Goal: Find specific page/section: Find specific page/section

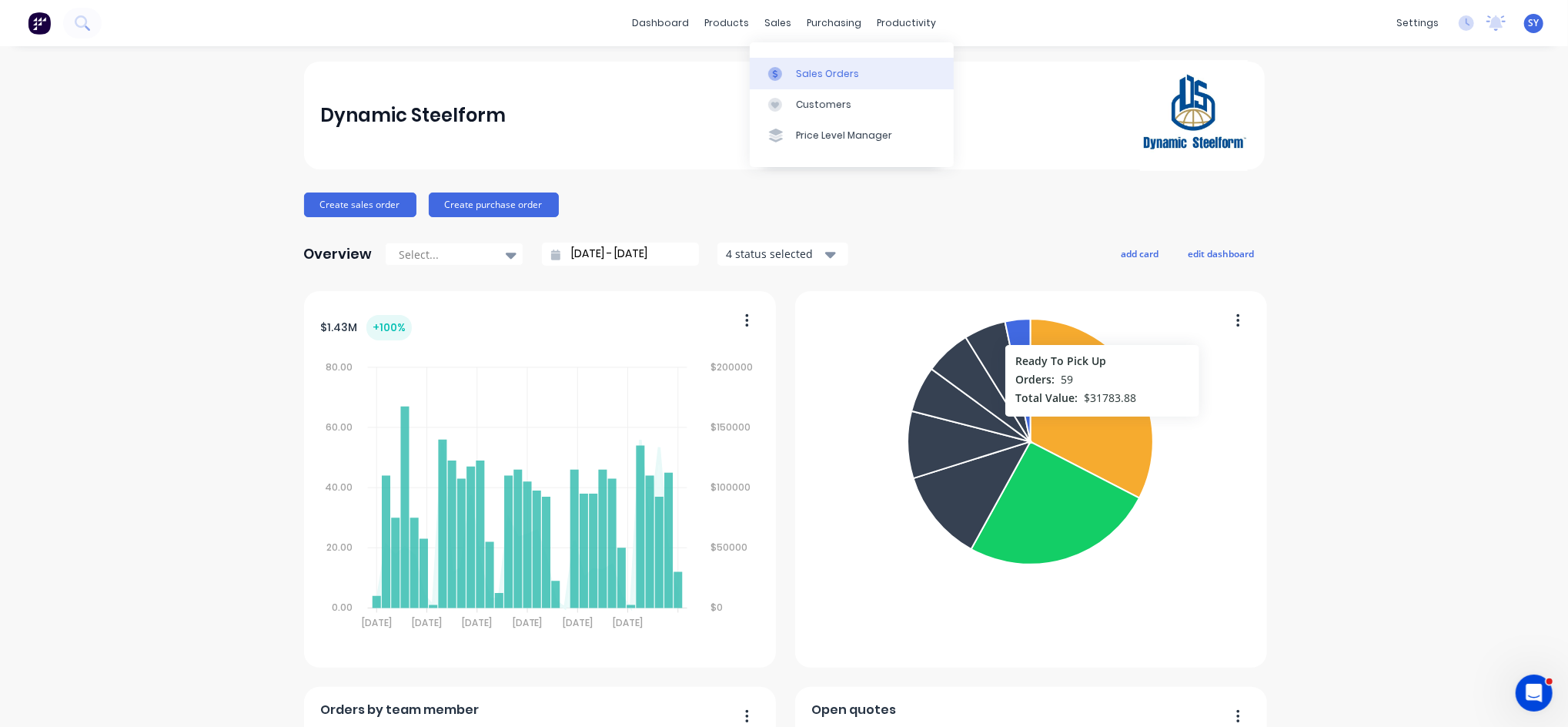
click at [804, 72] on div "Sales Orders" at bounding box center [828, 74] width 63 height 14
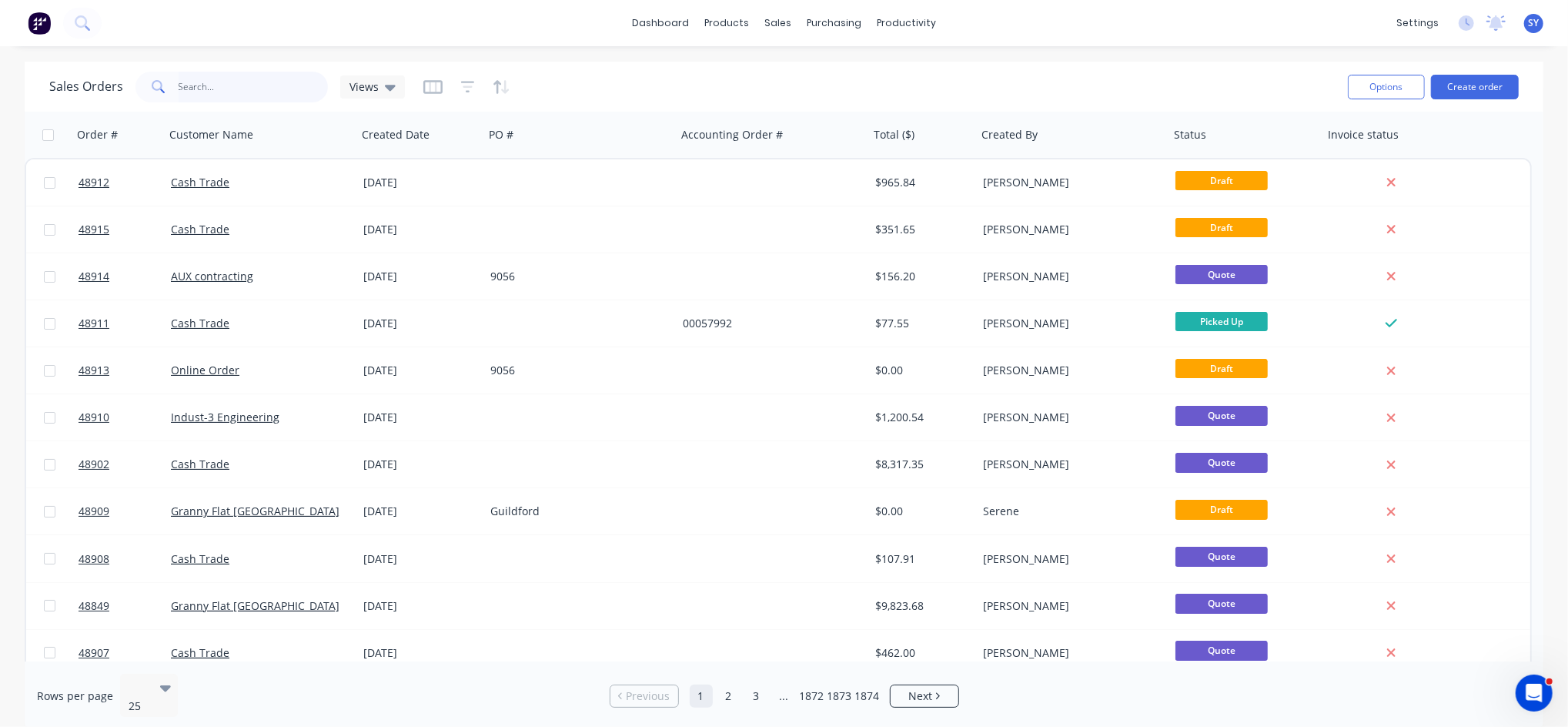
click at [247, 78] on input "text" at bounding box center [253, 87] width 150 height 31
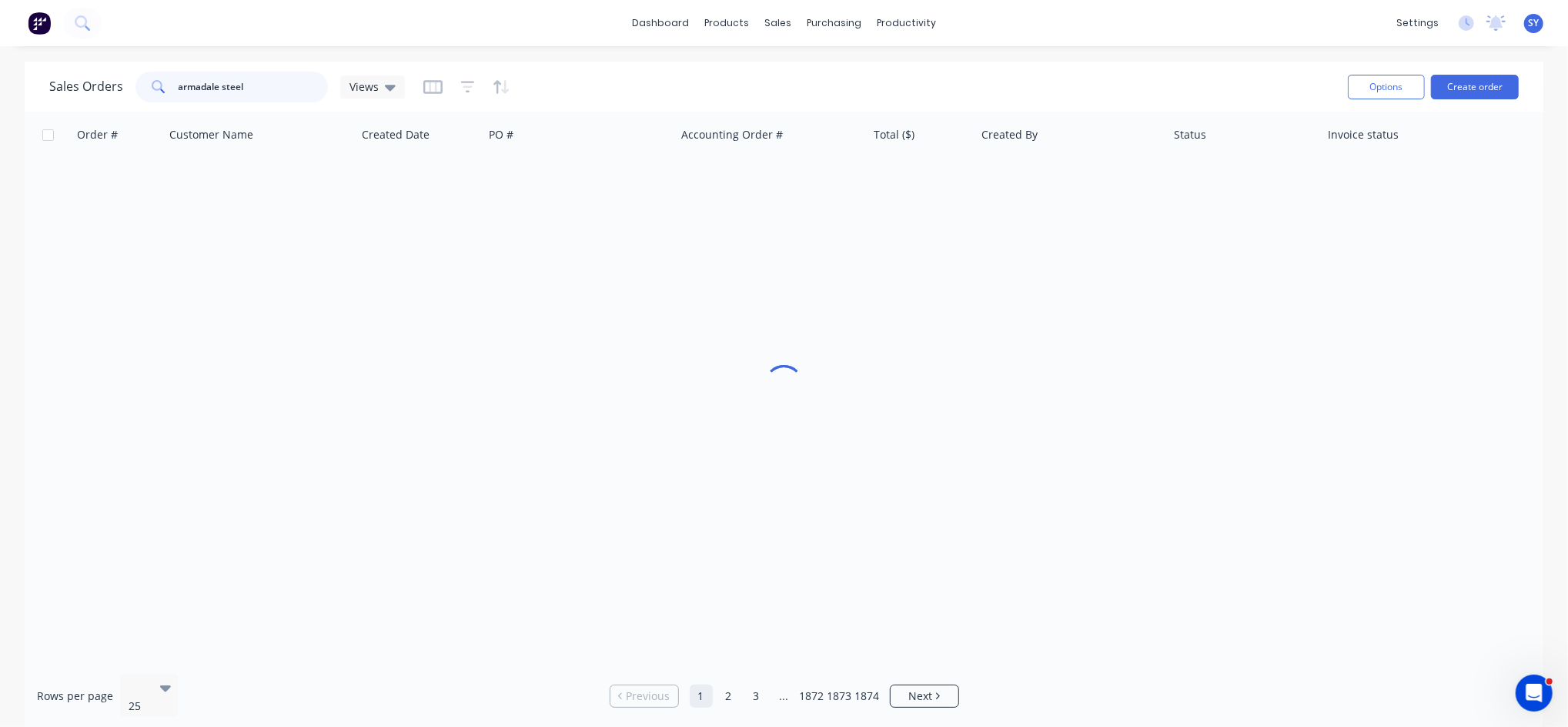
type input "armadale steel"
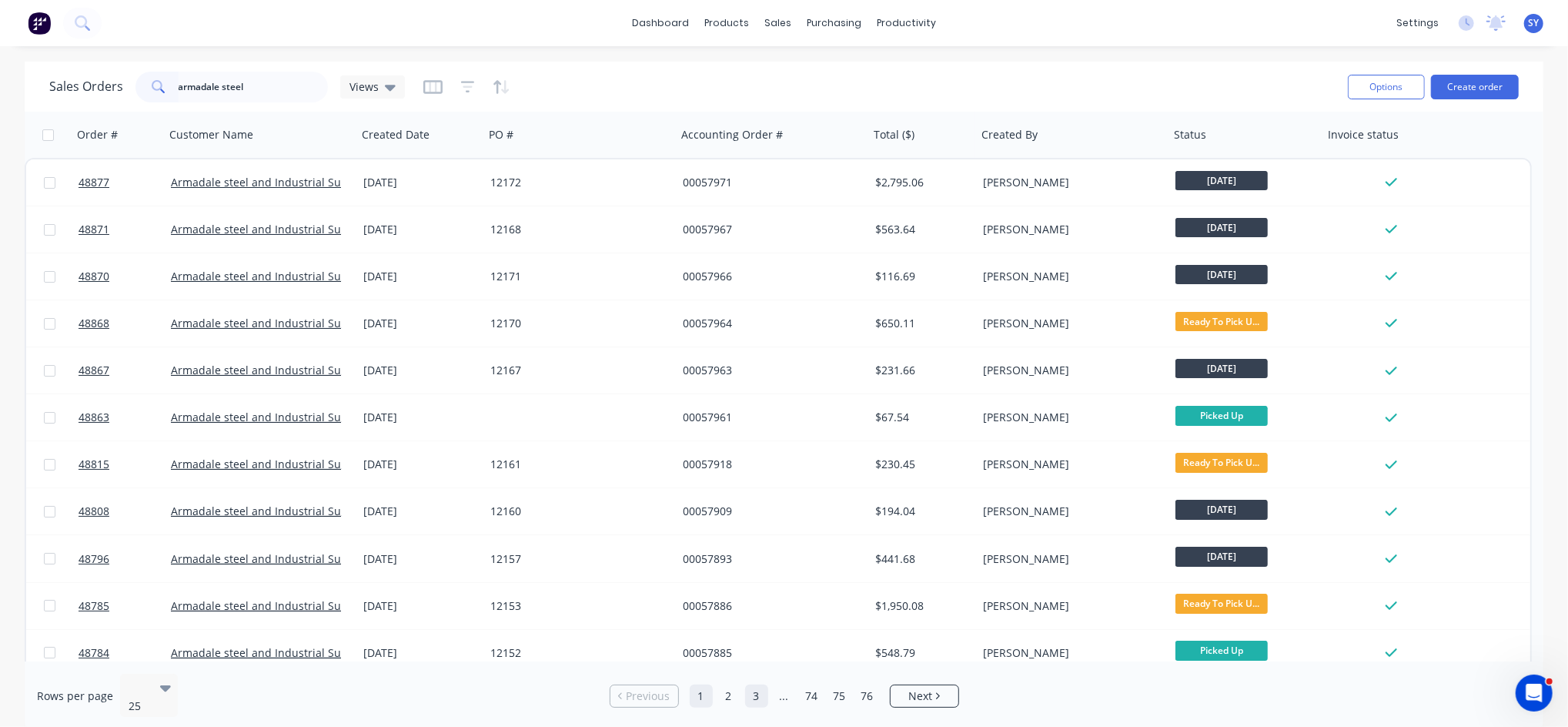
click at [757, 694] on link "3" at bounding box center [757, 696] width 23 height 23
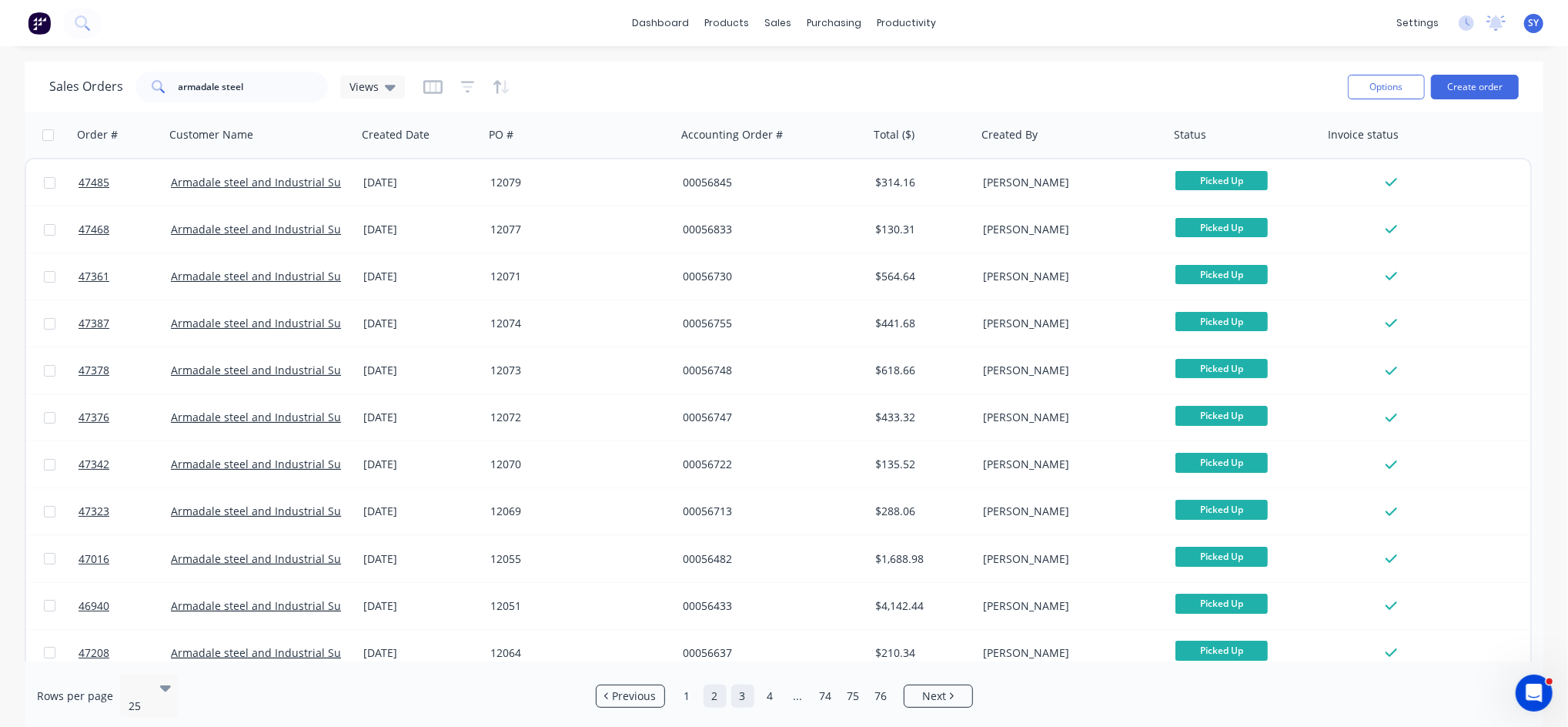
click at [721, 692] on link "2" at bounding box center [715, 696] width 23 height 23
click at [680, 686] on link "1" at bounding box center [688, 696] width 23 height 23
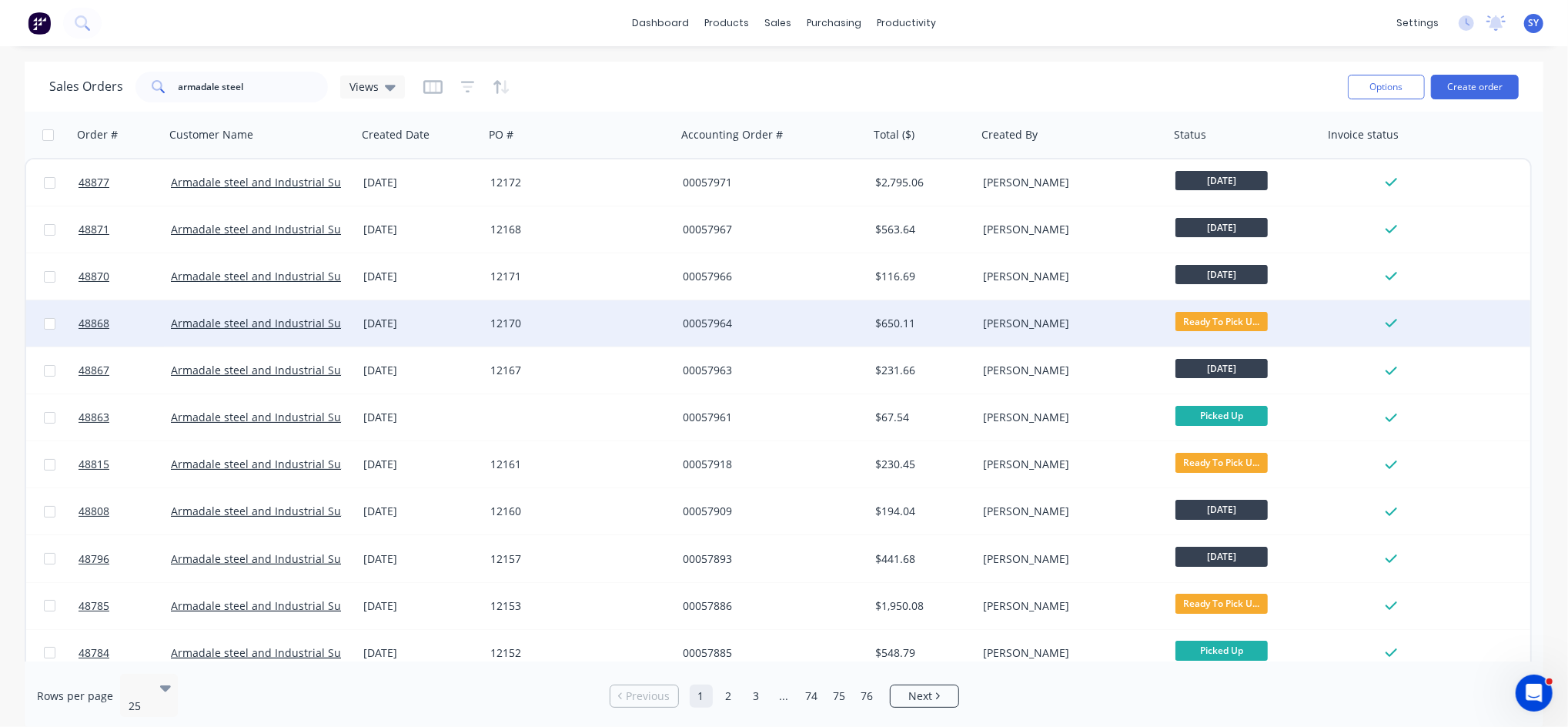
click at [839, 321] on div "00057964" at bounding box center [769, 323] width 171 height 15
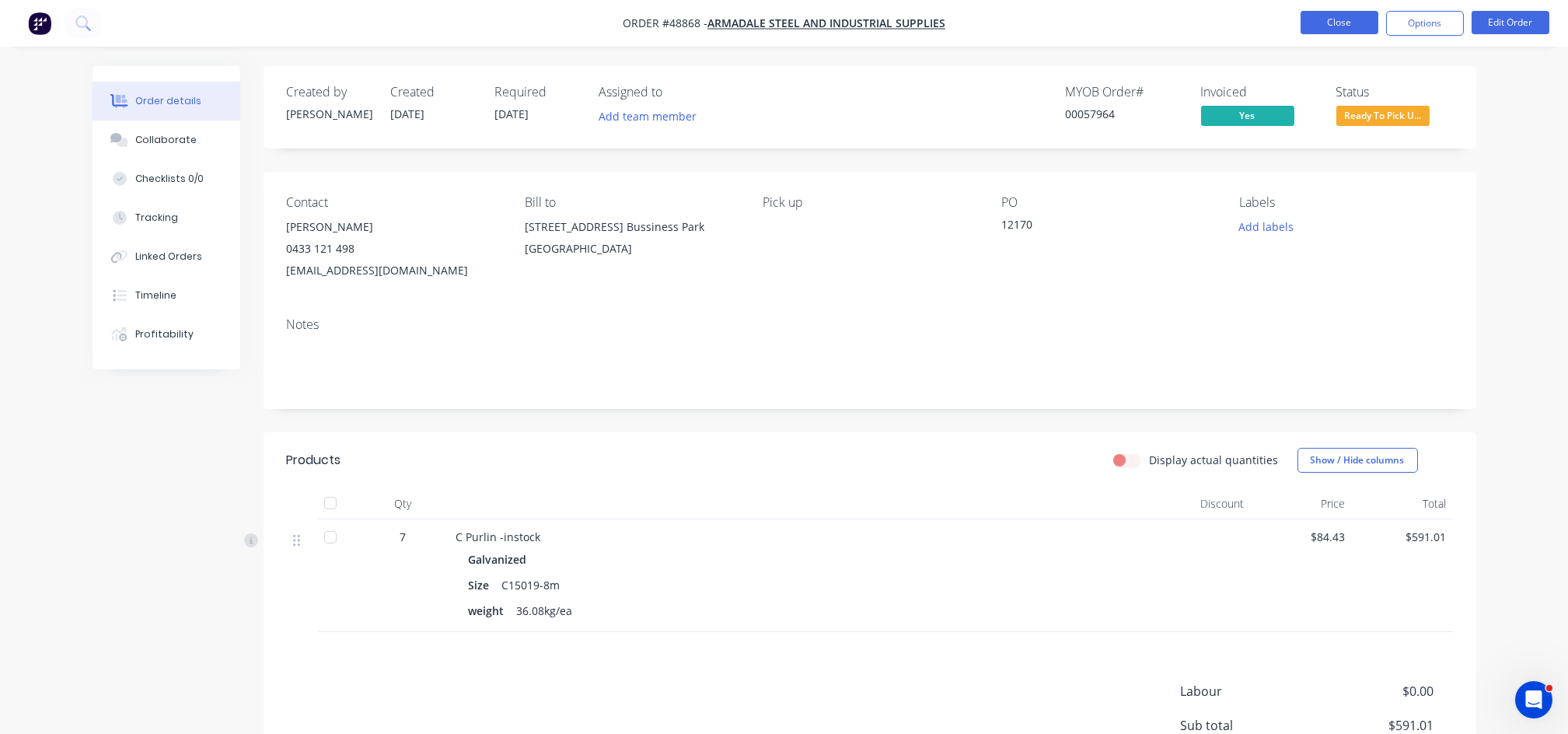
click at [1349, 27] on button "Close" at bounding box center [1339, 23] width 78 height 23
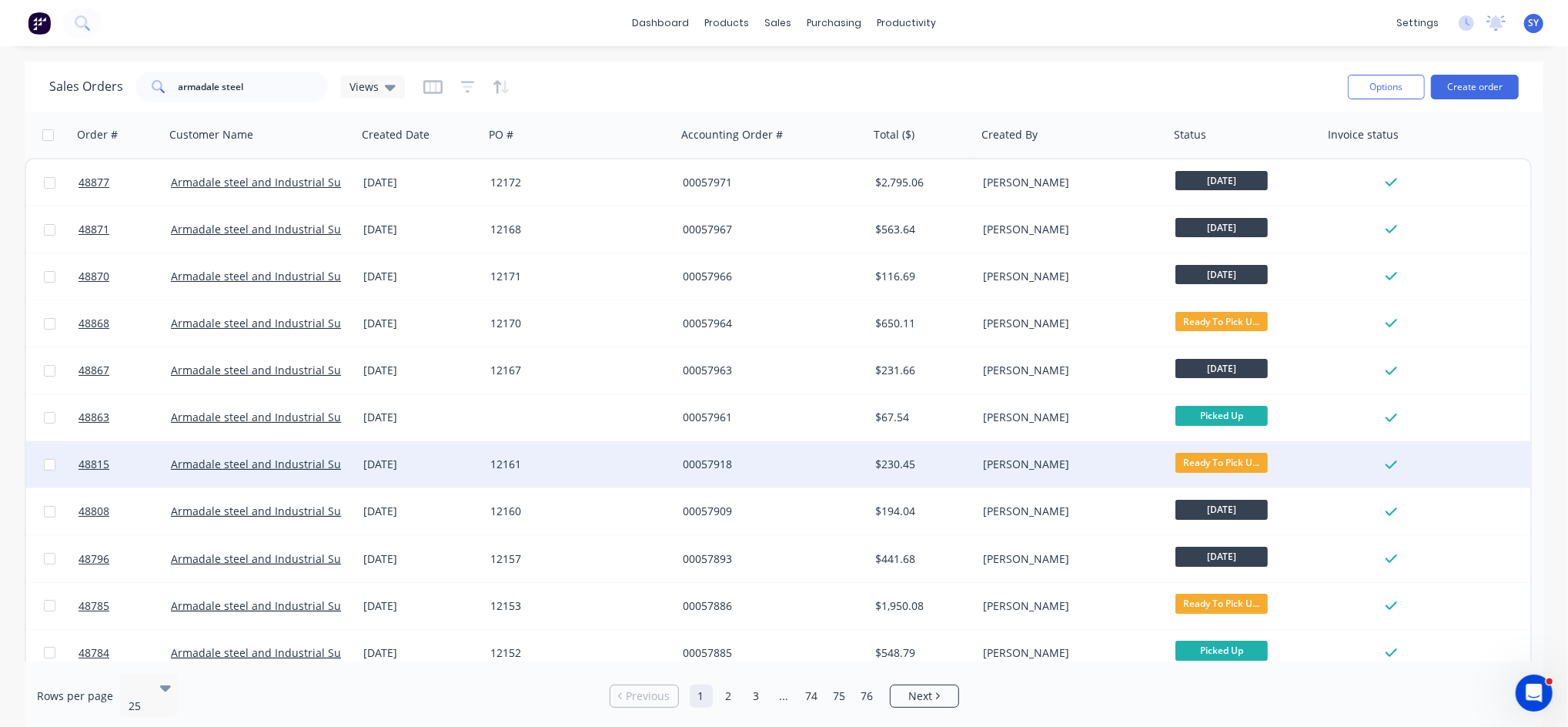
click at [1076, 472] on div "[PERSON_NAME]" at bounding box center [1073, 464] width 193 height 46
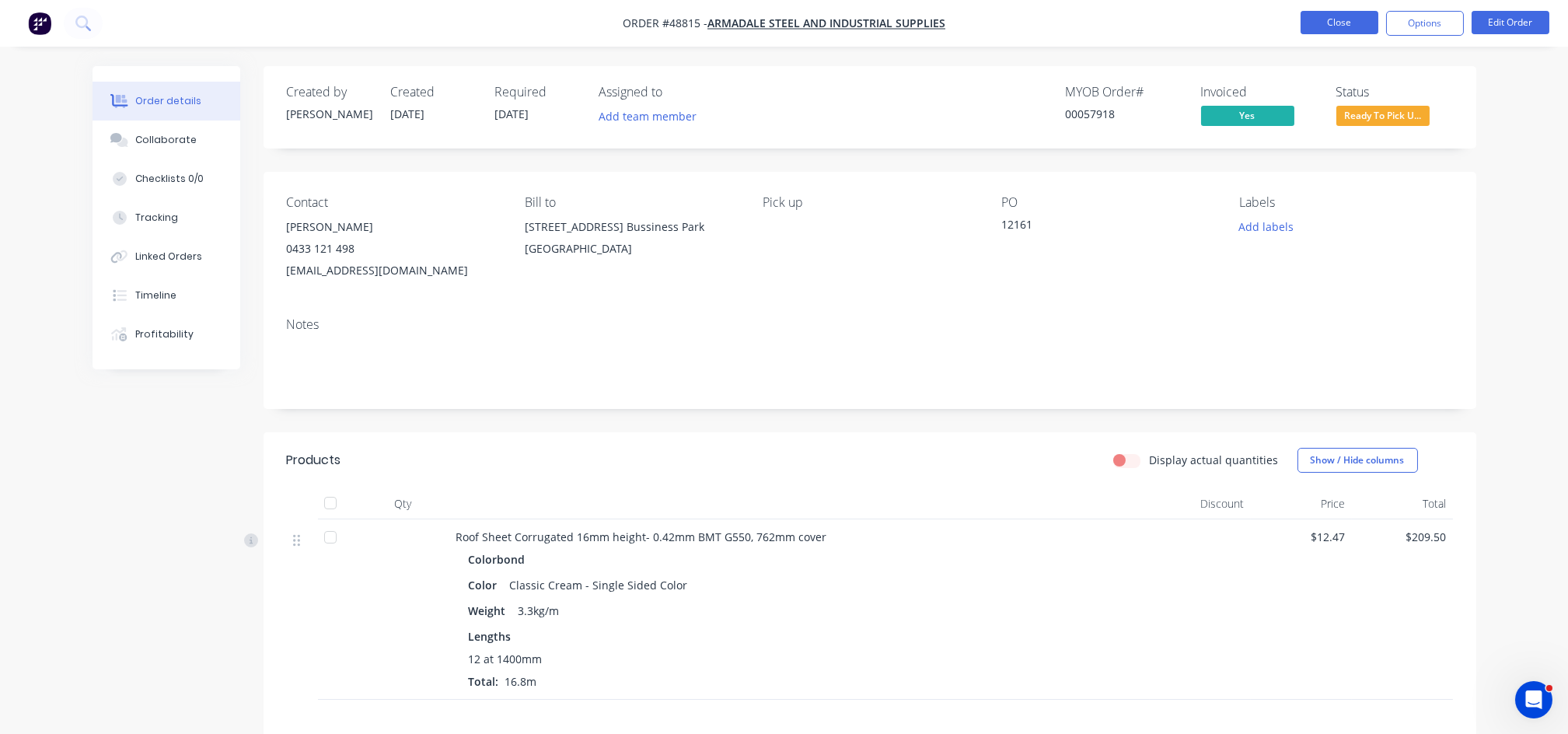
click at [1354, 25] on button "Close" at bounding box center [1339, 23] width 78 height 23
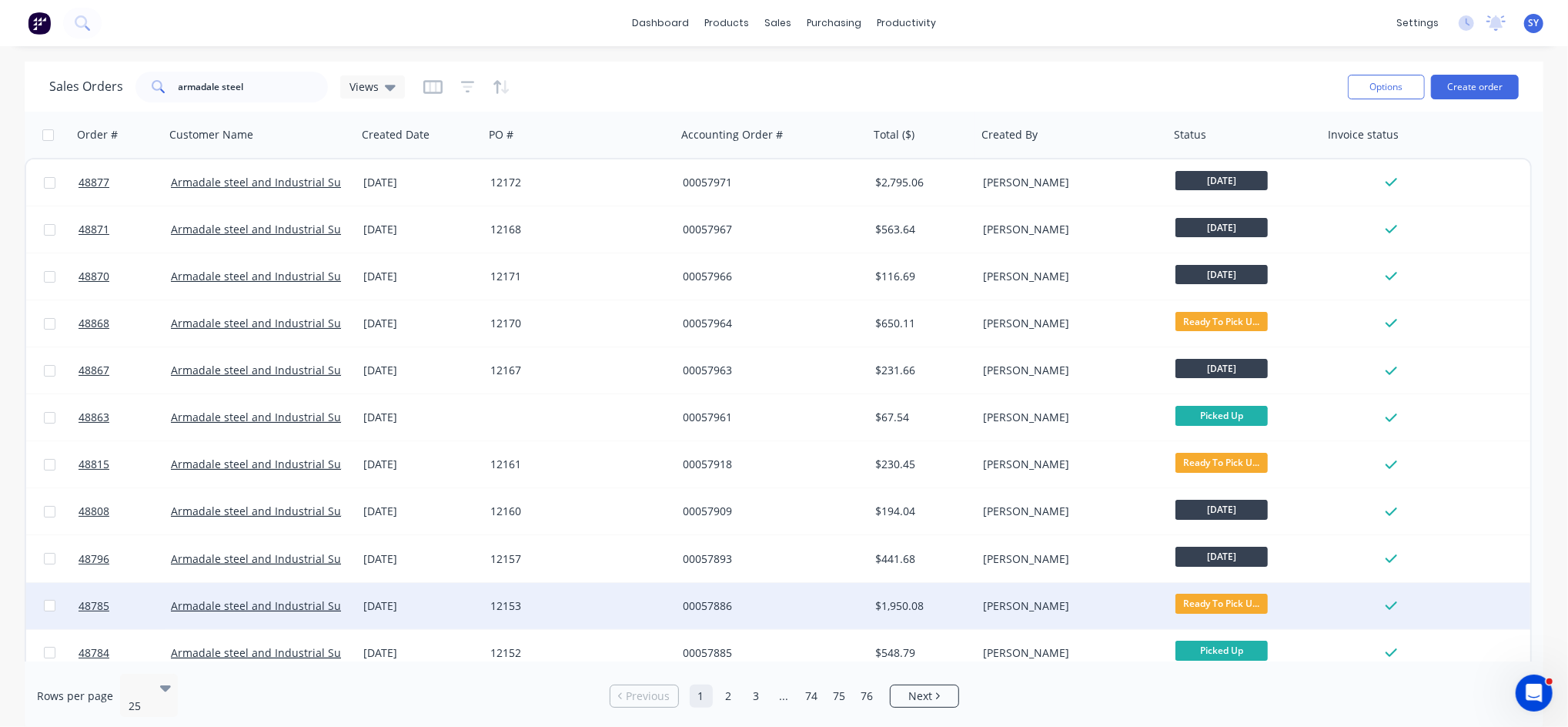
click at [1088, 612] on div "[PERSON_NAME]" at bounding box center [1073, 606] width 193 height 46
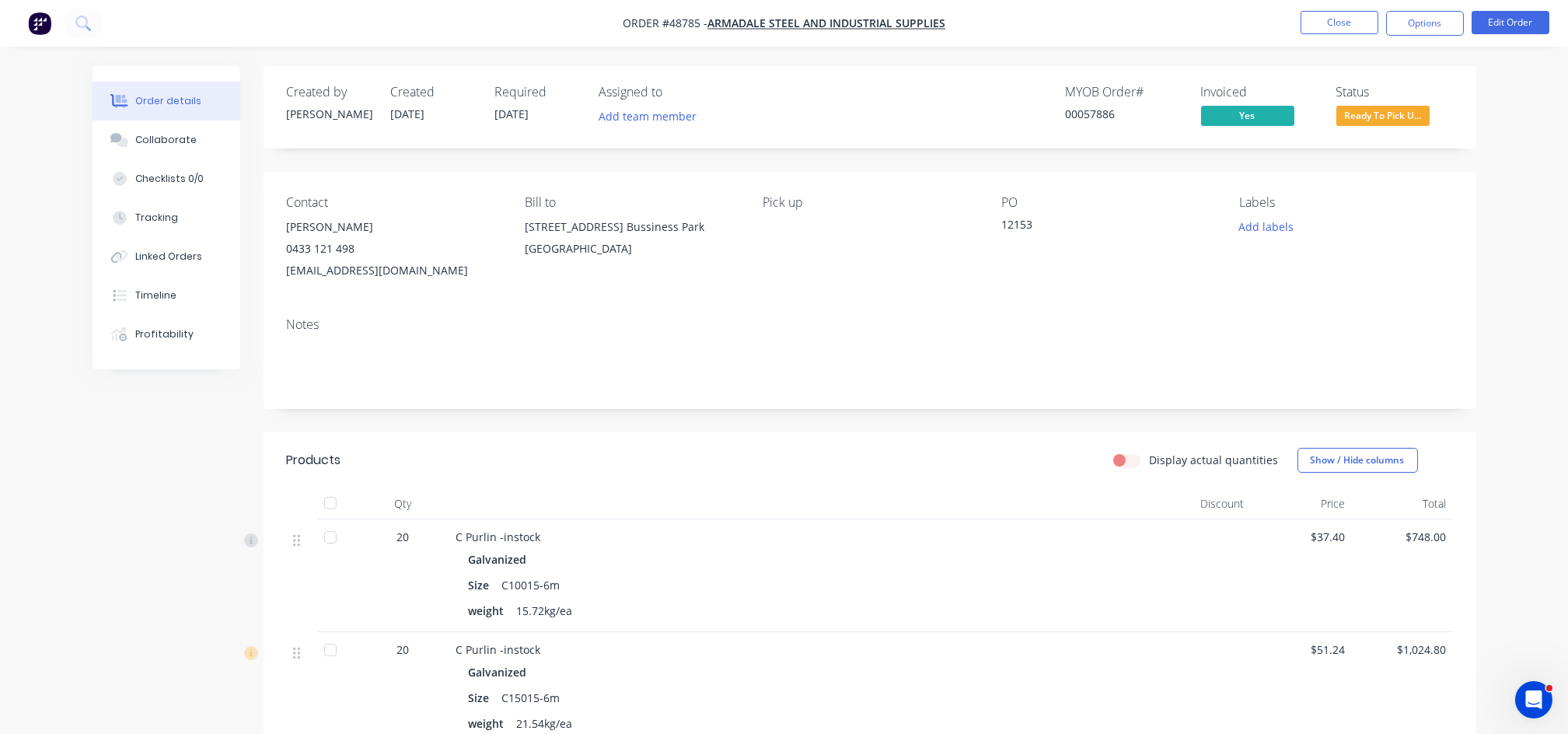
scroll to position [207, 0]
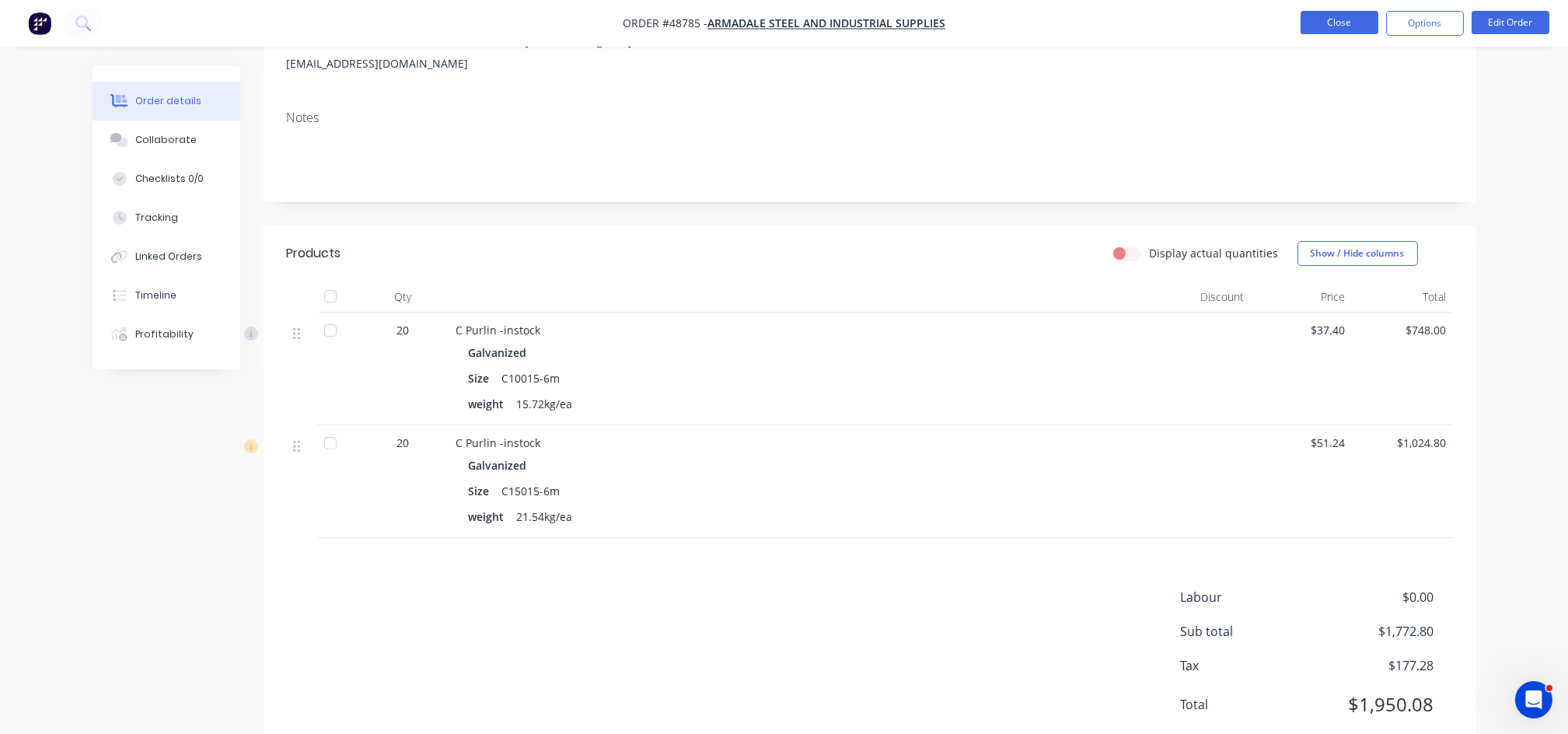
click at [1357, 30] on button "Close" at bounding box center [1339, 23] width 78 height 23
